Goal: Check status: Check status

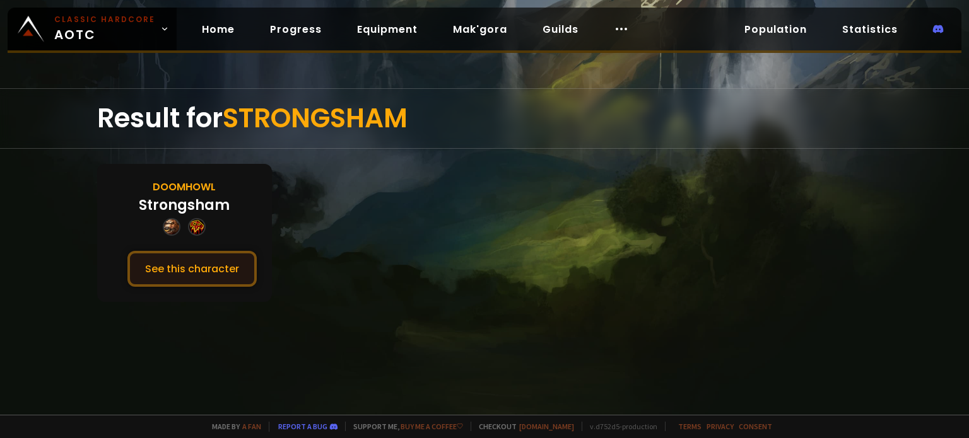
click at [230, 278] on button "See this character" at bounding box center [191, 269] width 129 height 36
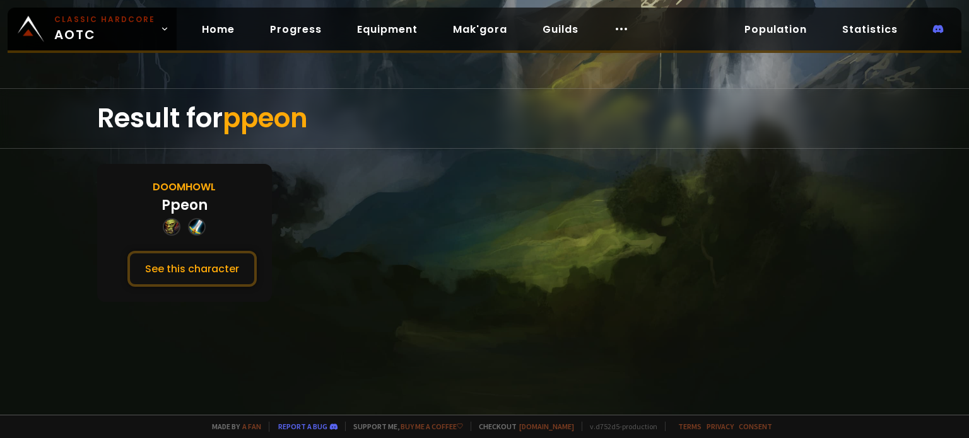
drag, startPoint x: 434, startPoint y: 296, endPoint x: 313, endPoint y: 284, distance: 121.7
click at [434, 296] on section "Doomhowl Ppeon See this character" at bounding box center [484, 233] width 775 height 138
click at [189, 266] on button "See this character" at bounding box center [191, 269] width 129 height 36
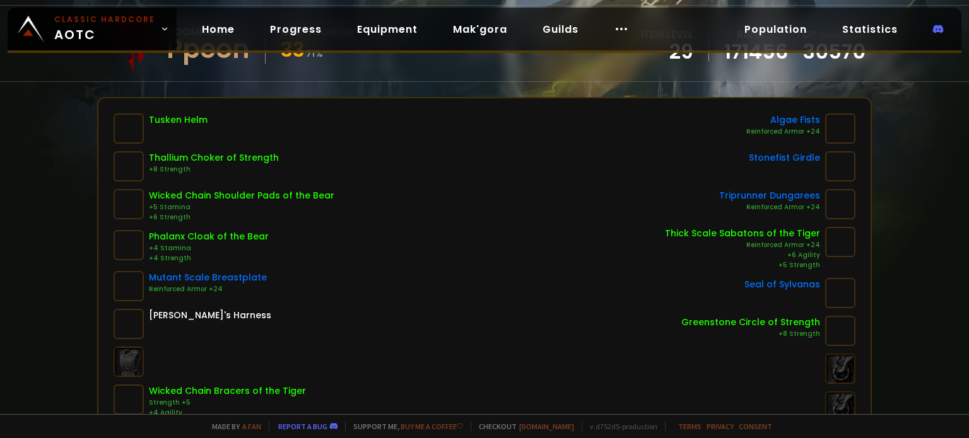
scroll to position [126, 0]
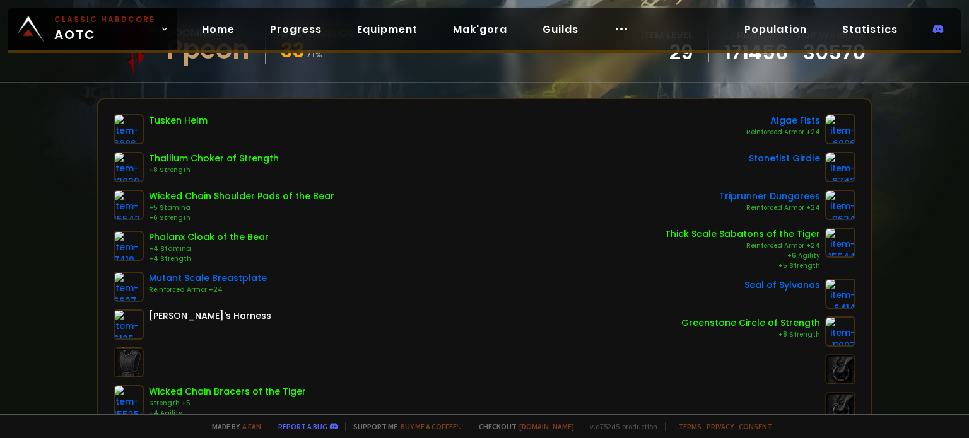
drag, startPoint x: 0, startPoint y: 249, endPoint x: 1, endPoint y: 243, distance: 6.4
click at [1, 245] on div "Scan character a few seconds ago Doomhowl Ppeon Orc Warrior 33 71 % item level …" at bounding box center [484, 207] width 969 height 414
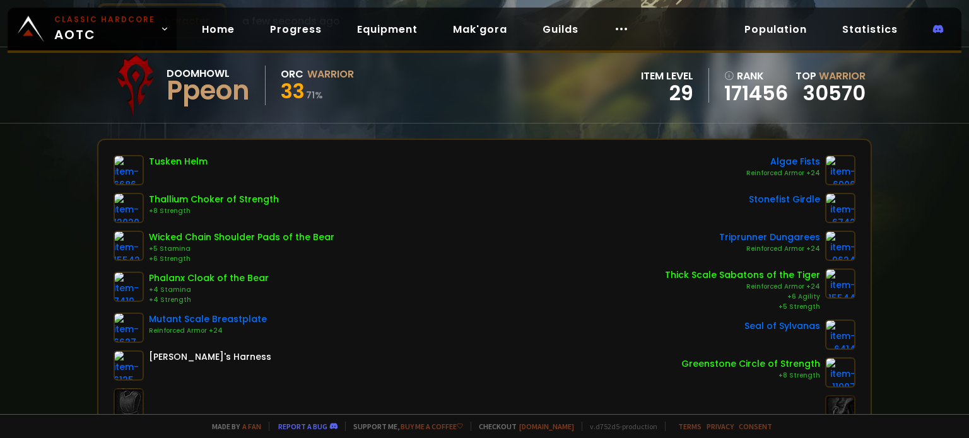
scroll to position [0, 0]
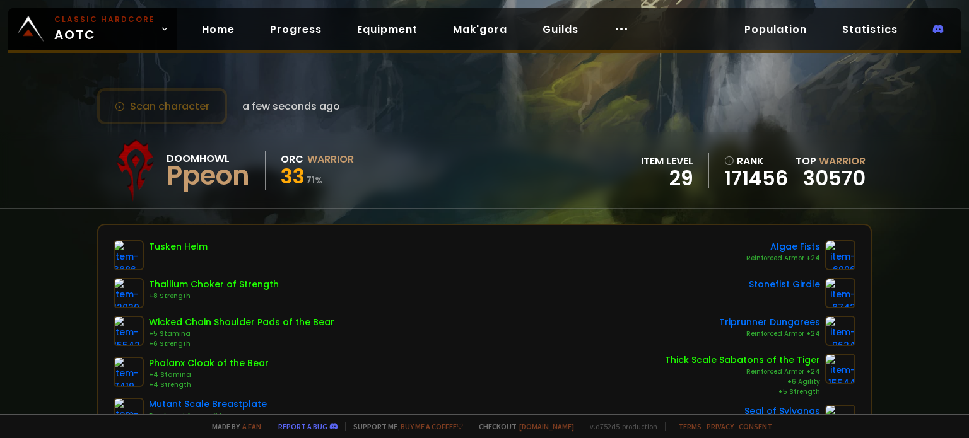
drag, startPoint x: 3, startPoint y: 274, endPoint x: 177, endPoint y: 2, distance: 322.7
click at [15, 247] on div "Scan character a few seconds ago Doomhowl Ppeon Orc Warrior 33 71 % item level …" at bounding box center [484, 207] width 969 height 414
